Goal: Check status: Check status

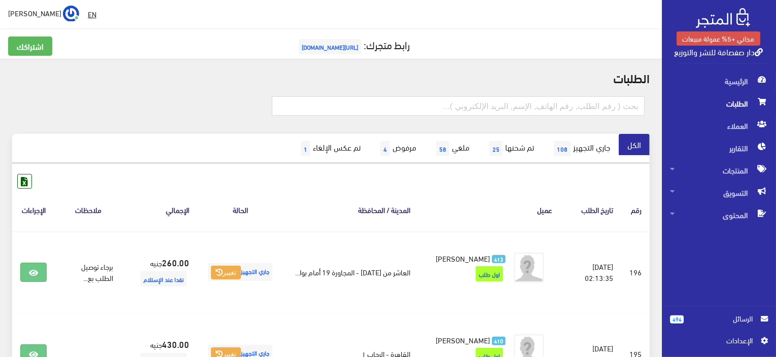
click at [711, 105] on span "الطلبات" at bounding box center [719, 103] width 98 height 22
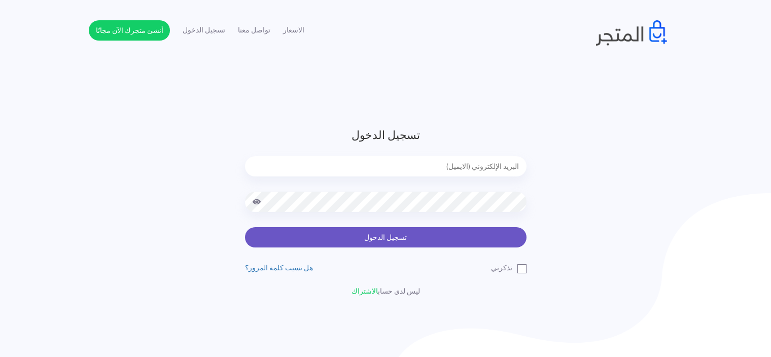
type input "[EMAIL_ADDRESS][DOMAIN_NAME]"
click at [459, 233] on button "تسجيل الدخول" at bounding box center [385, 237] width 281 height 20
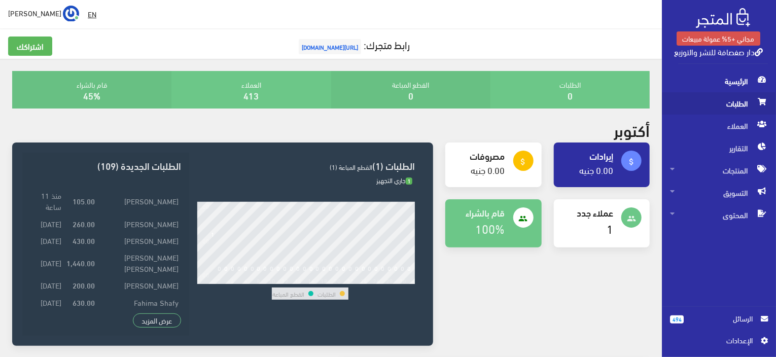
click at [742, 104] on span "الطلبات" at bounding box center [719, 103] width 98 height 22
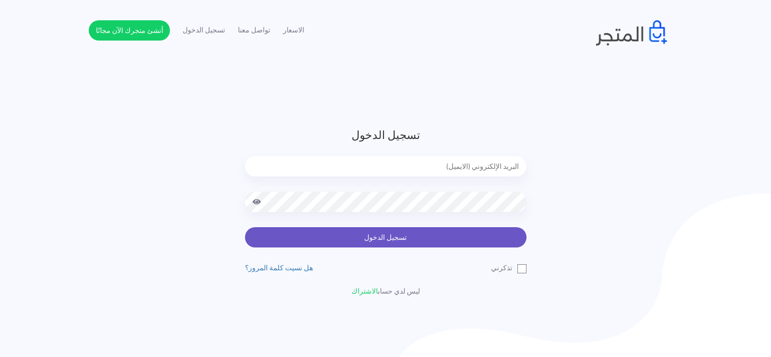
type input "sefsafapr@gmail.com"
click at [391, 234] on button "تسجيل الدخول" at bounding box center [385, 237] width 281 height 20
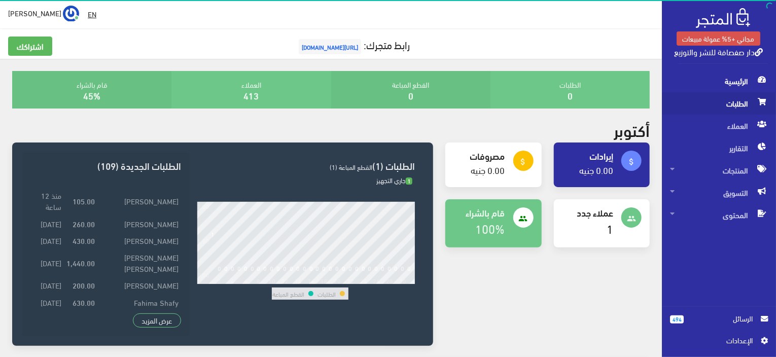
click at [709, 98] on span "الطلبات" at bounding box center [719, 103] width 98 height 22
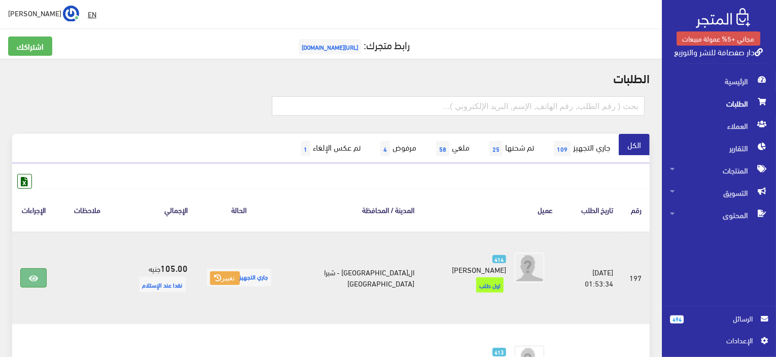
click at [31, 268] on link at bounding box center [33, 277] width 26 height 19
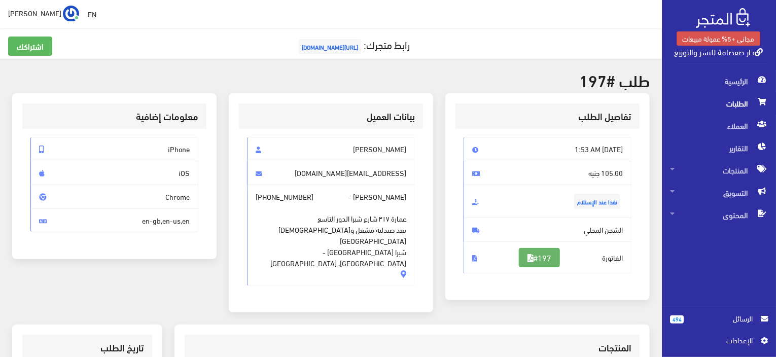
click at [533, 254] on link "#197" at bounding box center [539, 257] width 41 height 19
